Goal: Task Accomplishment & Management: Use online tool/utility

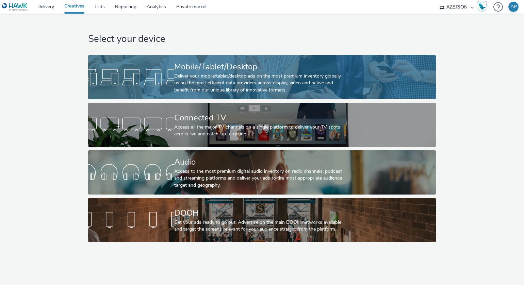
click at [210, 78] on div "Deliver your mobile/tablet/desktop ads on the most premium inventory globally u…" at bounding box center [260, 83] width 172 height 21
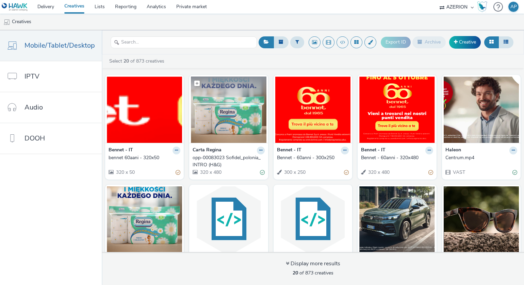
click at [224, 118] on img at bounding box center [228, 110] width 75 height 66
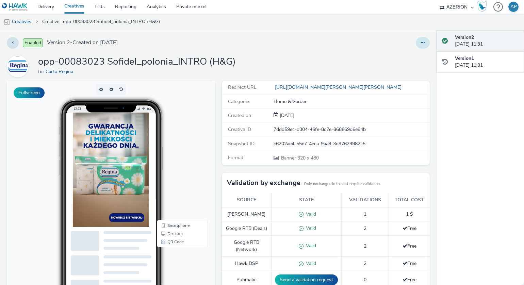
click at [419, 41] on button at bounding box center [423, 43] width 14 height 12
click at [383, 56] on icon at bounding box center [386, 56] width 6 height 5
click at [418, 39] on button at bounding box center [423, 43] width 14 height 12
click at [391, 67] on link "Duplicate" at bounding box center [404, 70] width 51 height 14
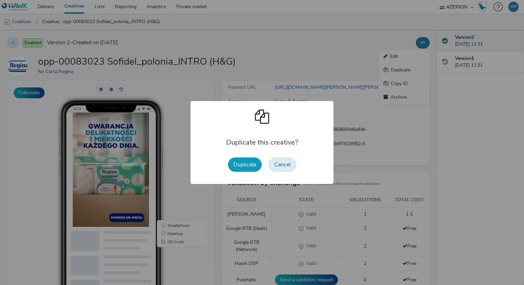
click at [234, 166] on button "Duplicate" at bounding box center [245, 164] width 34 height 14
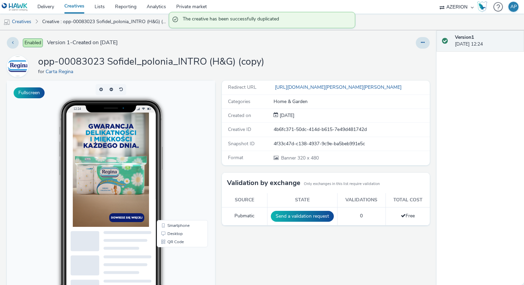
click at [185, 64] on h1 "opp-00083023 Sofidel_polonia_INTRO (H&G) (copy)" at bounding box center [151, 61] width 226 height 13
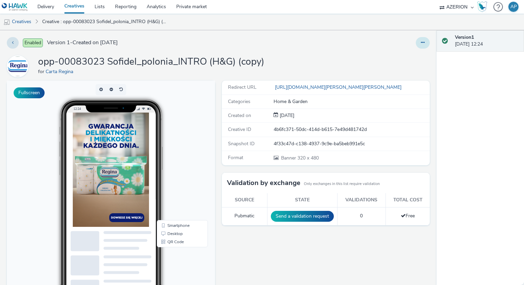
click at [421, 41] on icon at bounding box center [423, 42] width 4 height 5
click at [387, 54] on link "Edit" at bounding box center [404, 57] width 51 height 14
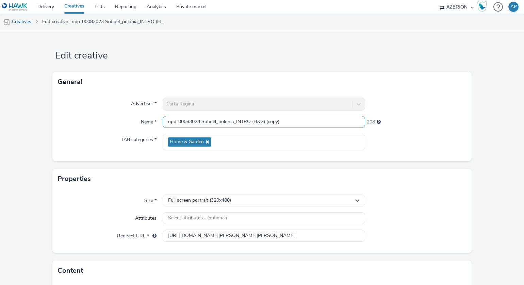
click at [236, 123] on input "opp-00083023 Sofidel_polonia_INTRO (H&G) (copy)" at bounding box center [264, 122] width 202 height 12
drag, startPoint x: 235, startPoint y: 121, endPoint x: 249, endPoint y: 120, distance: 14.0
click at [249, 120] on input "opp-00083023 Sofidel_polonia_INTRO (H&G) (copy)" at bounding box center [264, 122] width 202 height 12
click at [322, 126] on input "opp-00083023 Sofidel_polonia_HALF (H&G) (copy)" at bounding box center [264, 122] width 202 height 12
type input "opp-00083023 Sofidel_polonia_HALF (H&G)"
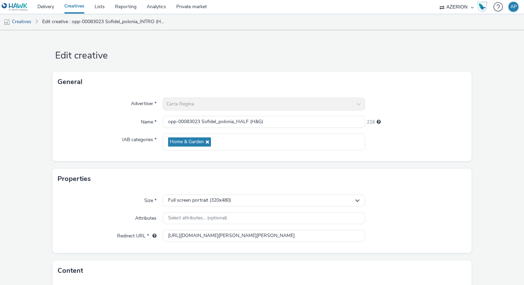
click at [466, 136] on div "Advertiser * [PERSON_NAME] Name * opp-00083023 Sofidel_polonia_HALF (H&G) 216 I…" at bounding box center [261, 126] width 419 height 69
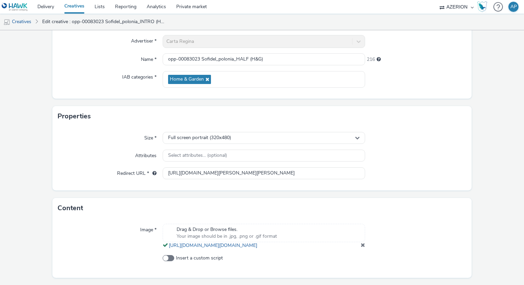
scroll to position [63, 0]
click at [250, 142] on div "Full screen portrait (320x480)" at bounding box center [264, 138] width 202 height 12
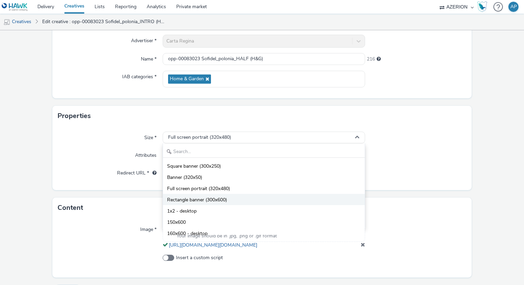
click at [230, 200] on li "Rectangle banner (300x600)" at bounding box center [264, 199] width 202 height 11
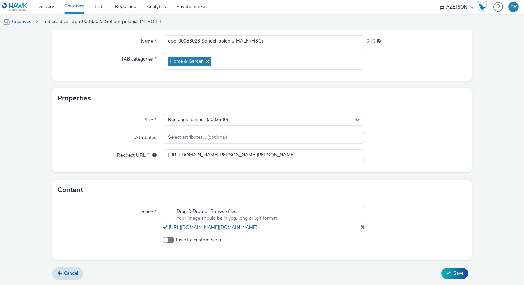
scroll to position [87, 0]
click at [361, 227] on span at bounding box center [363, 226] width 4 height 5
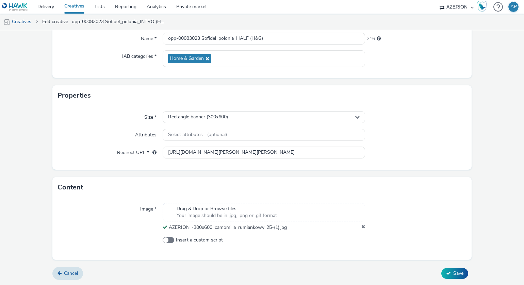
scroll to position [82, 0]
click at [446, 272] on icon at bounding box center [448, 274] width 5 height 5
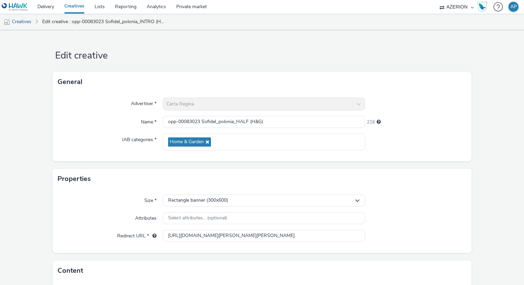
scroll to position [96, 0]
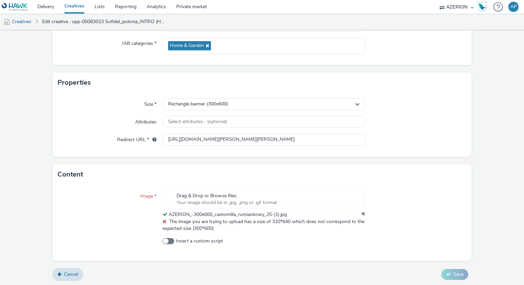
click at [361, 212] on icon at bounding box center [363, 214] width 4 height 7
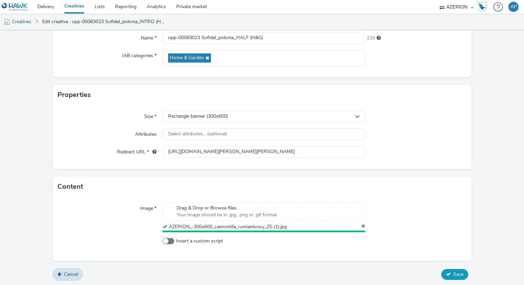
scroll to position [82, 0]
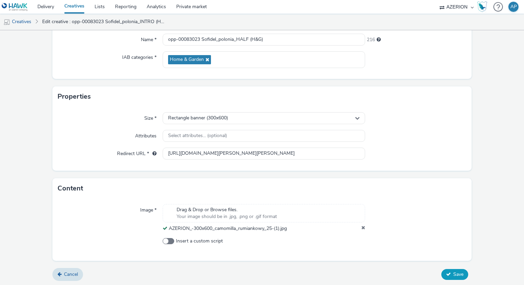
click at [453, 272] on span "Save" at bounding box center [458, 274] width 10 height 6
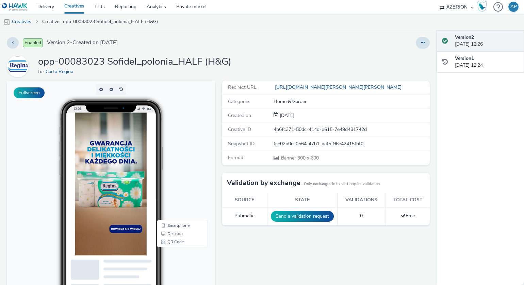
click at [317, 64] on div "opp-00083023 Sofidel_polonia_HALF (H&G) for [PERSON_NAME]" at bounding box center [218, 66] width 423 height 22
click at [272, 42] on div at bounding box center [345, 43] width 169 height 12
click at [272, 44] on div at bounding box center [345, 43] width 169 height 12
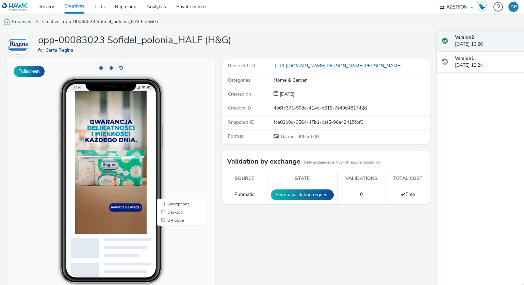
scroll to position [82, 0]
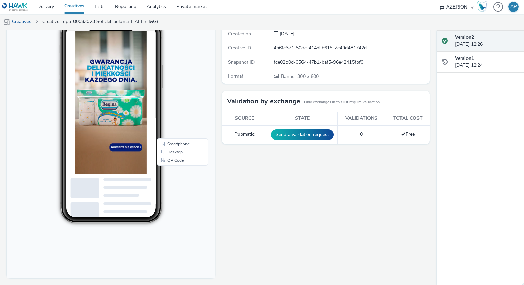
click at [279, 190] on div "Redirect URL [URL][DOMAIN_NAME][PERSON_NAME][PERSON_NAME] Categories Home & Gar…" at bounding box center [324, 142] width 212 height 286
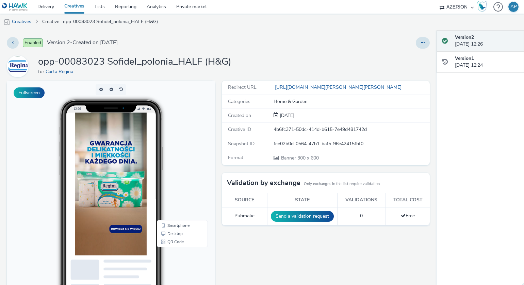
click at [267, 61] on div "opp-00083023 Sofidel_polonia_HALF (H&G) for [PERSON_NAME]" at bounding box center [218, 66] width 423 height 22
drag, startPoint x: 69, startPoint y: 39, endPoint x: 117, endPoint y: 40, distance: 48.3
click at [117, 40] on span "Version 2 - Created on [DATE]" at bounding box center [82, 43] width 71 height 8
click at [312, 61] on div "opp-00083023 Sofidel_polonia_HALF (H&G) for [PERSON_NAME]" at bounding box center [218, 66] width 423 height 22
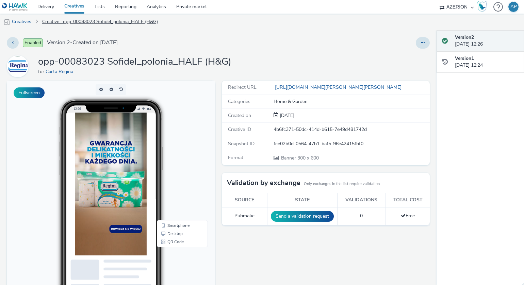
click at [69, 24] on link "Creative : opp-00083023 Sofidel_polonia_HALF (H&G)" at bounding box center [100, 22] width 122 height 16
click at [122, 17] on link "Creative : opp-00083023 Sofidel_polonia_HALF (H&G)" at bounding box center [100, 22] width 122 height 16
click at [16, 20] on link "Creatives" at bounding box center [17, 22] width 35 height 16
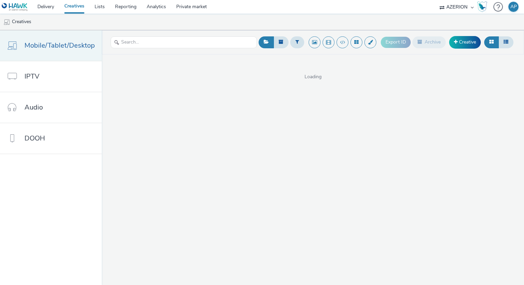
click at [47, 47] on span "Mobile/Tablet/Desktop" at bounding box center [59, 45] width 70 height 10
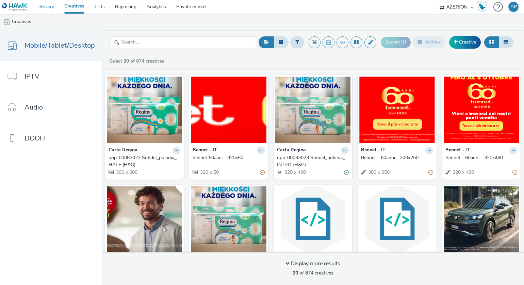
click at [42, 6] on link "Delivery" at bounding box center [45, 7] width 27 height 14
